Goal: Task Accomplishment & Management: Use online tool/utility

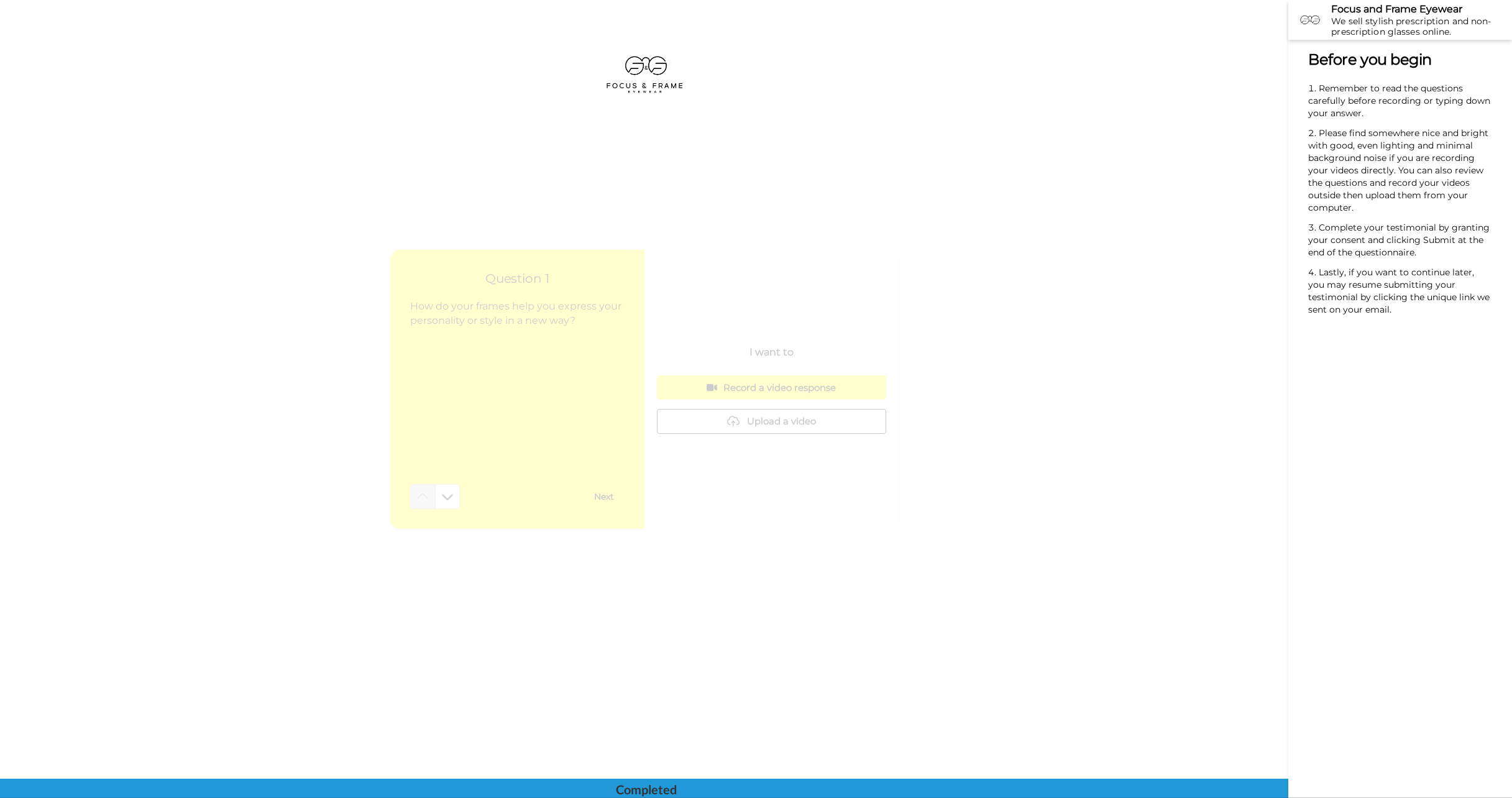
scroll to position [3115, 0]
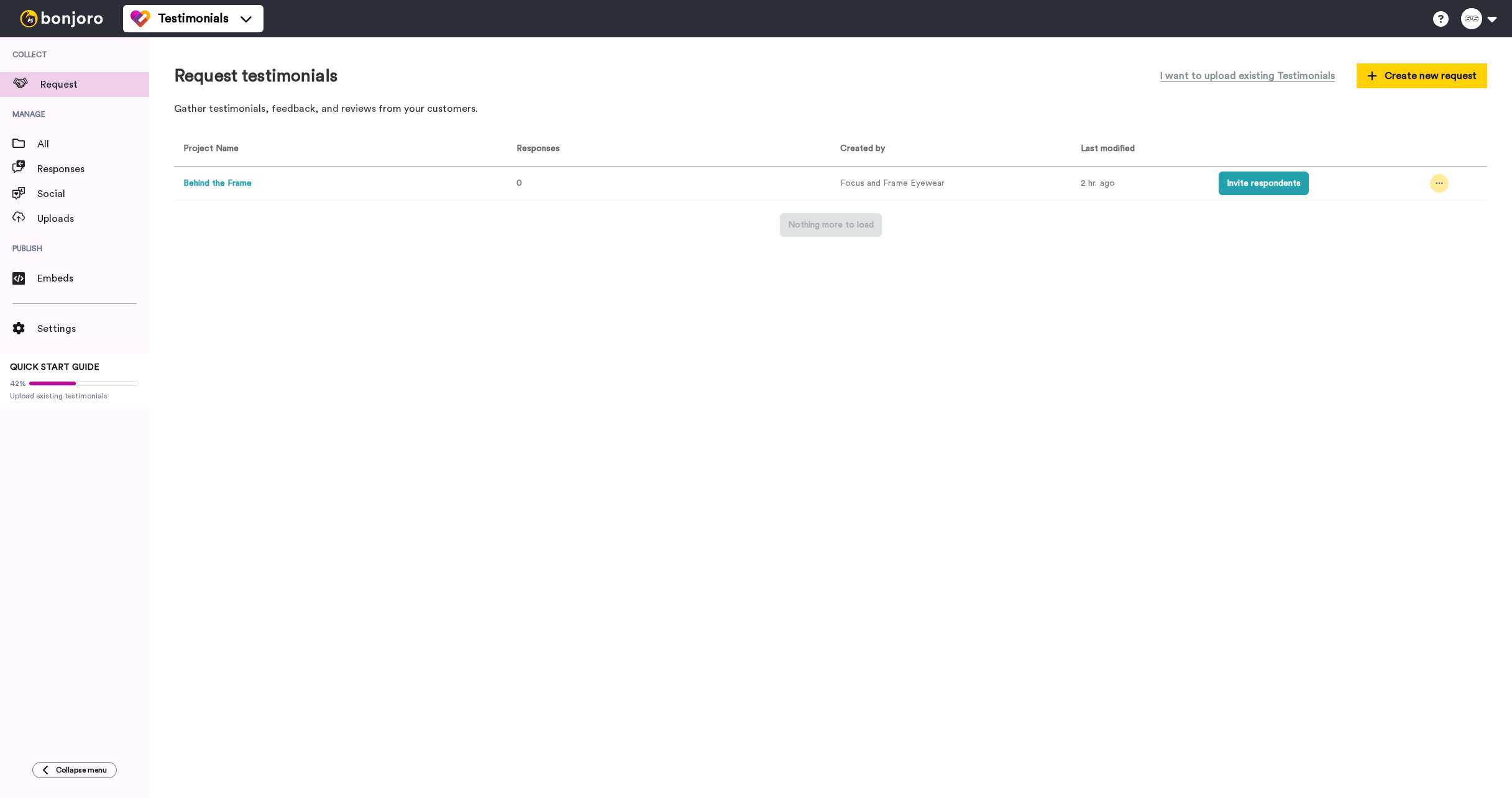
click at [1438, 185] on icon at bounding box center [1439, 183] width 8 height 8
click at [1000, 531] on div "Request testimonials I want to upload existing Testimonials Create new request …" at bounding box center [831, 418] width 1363 height 761
click at [858, 384] on div "Request testimonials I want to upload existing Testimonials Create new request …" at bounding box center [831, 418] width 1363 height 761
